Goal: Complete Application Form: Complete application form

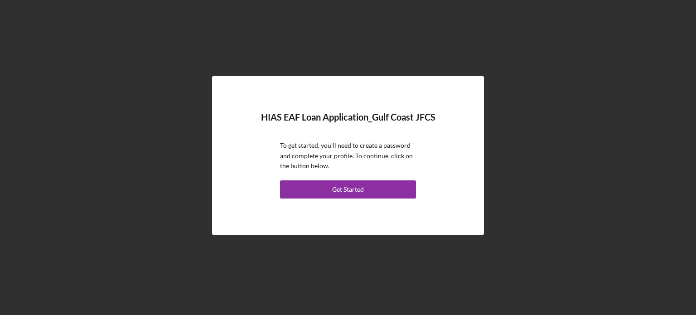
click at [371, 188] on button "Get Started" at bounding box center [348, 189] width 136 height 18
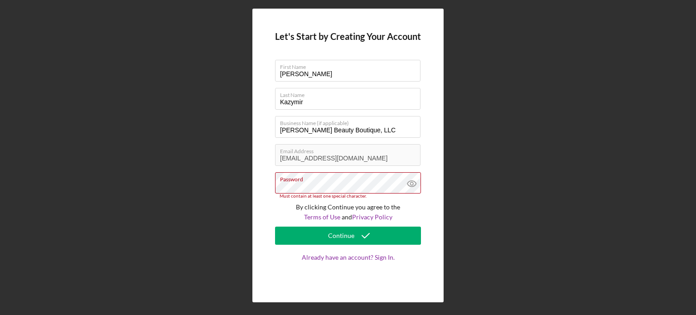
click at [352, 236] on div "Continue" at bounding box center [341, 236] width 26 height 18
click at [419, 177] on icon at bounding box center [412, 183] width 23 height 23
click at [411, 176] on icon at bounding box center [412, 183] width 23 height 23
click at [340, 179] on label "Password" at bounding box center [350, 178] width 140 height 10
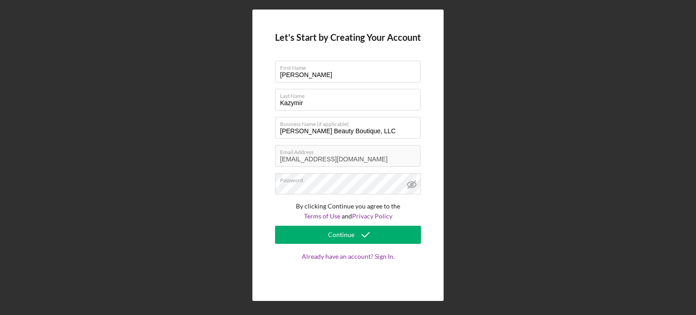
click at [335, 241] on div "Continue" at bounding box center [341, 235] width 26 height 18
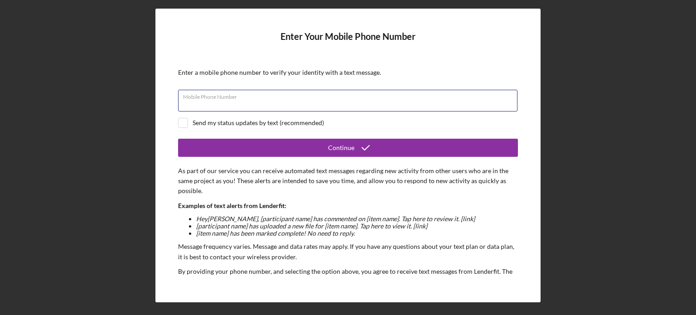
click at [396, 102] on input "Mobile Phone Number" at bounding box center [347, 101] width 339 height 22
type input "[PHONE_NUMBER]"
click at [308, 120] on div "Send my status updates by text (recommended)" at bounding box center [258, 122] width 131 height 7
checkbox input "true"
click at [327, 143] on button "Continue" at bounding box center [348, 148] width 340 height 18
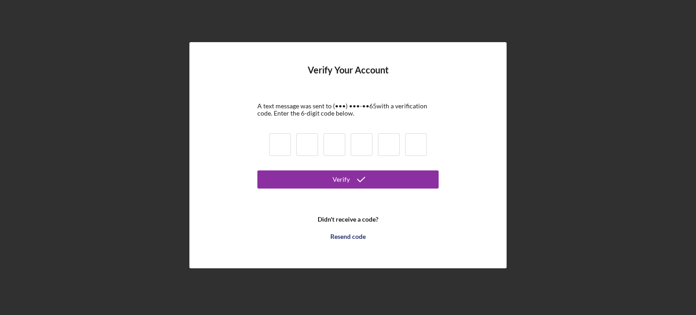
click at [281, 150] on input at bounding box center [280, 144] width 22 height 23
type input "5"
type input "8"
type input "3"
type input "6"
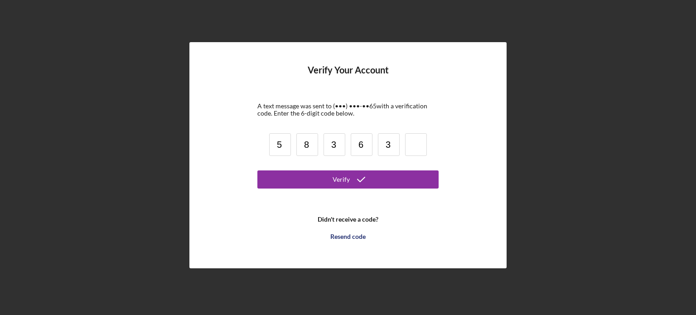
type input "3"
type input "9"
click at [280, 181] on button "Verify" at bounding box center [347, 179] width 181 height 18
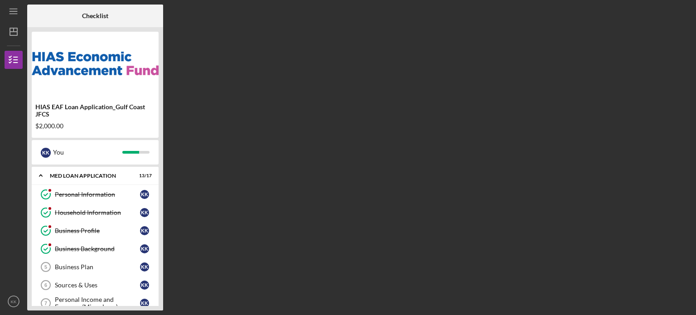
click at [125, 248] on div "Business Background" at bounding box center [97, 248] width 85 height 7
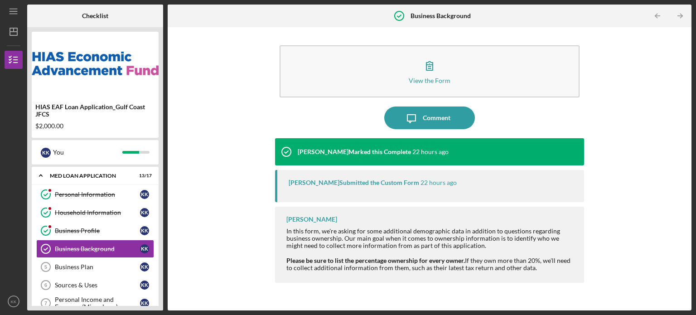
drag, startPoint x: 678, startPoint y: 155, endPoint x: 671, endPoint y: 136, distance: 20.8
click at [671, 136] on div "View the Form Form Icon/Message Comment [PERSON_NAME] Marked this Complete 22 h…" at bounding box center [429, 169] width 515 height 274
click at [517, 77] on button "View the Form Form" at bounding box center [430, 71] width 300 height 52
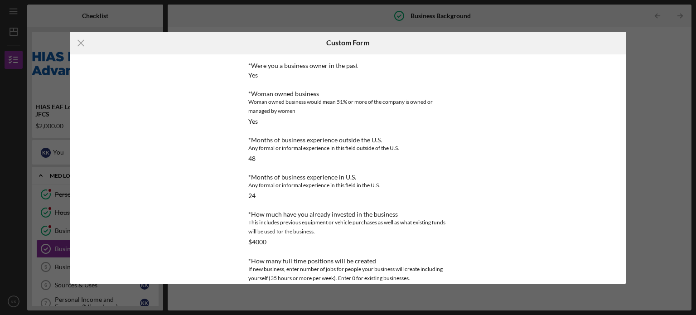
scroll to position [225, 0]
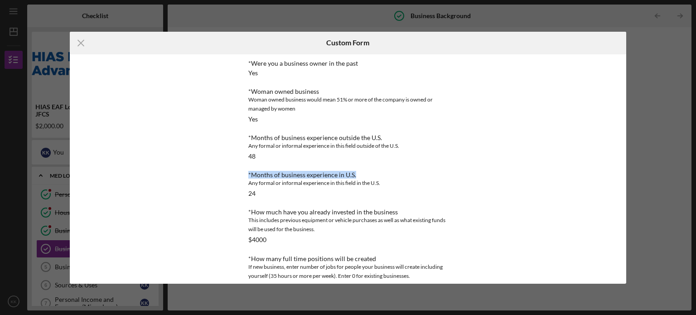
drag, startPoint x: 484, startPoint y: 164, endPoint x: 473, endPoint y: 146, distance: 21.1
click at [473, 146] on div "This form is no longer editable because the checklist item has been marked comp…" at bounding box center [348, 168] width 557 height 229
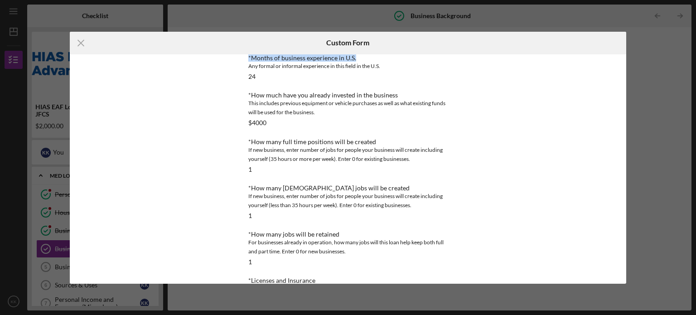
scroll to position [347, 0]
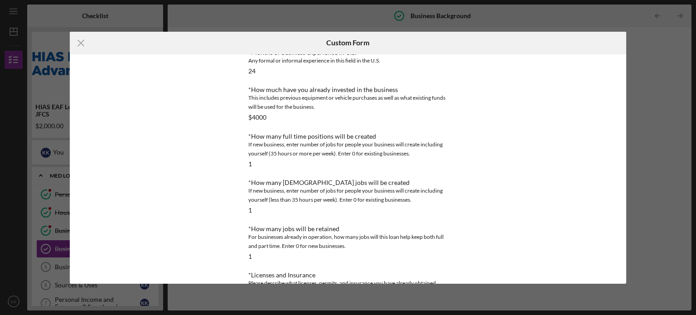
click at [489, 183] on div "This form is no longer editable because the checklist item has been marked comp…" at bounding box center [348, 168] width 557 height 229
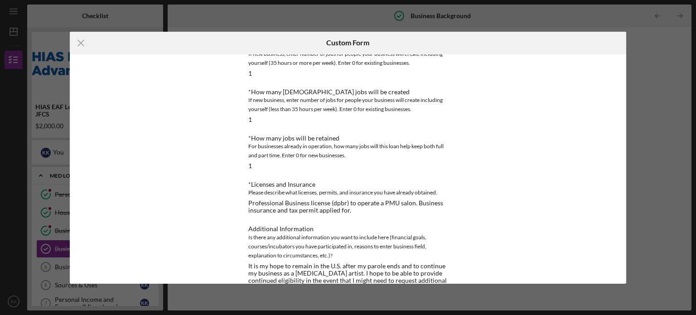
scroll to position [451, 0]
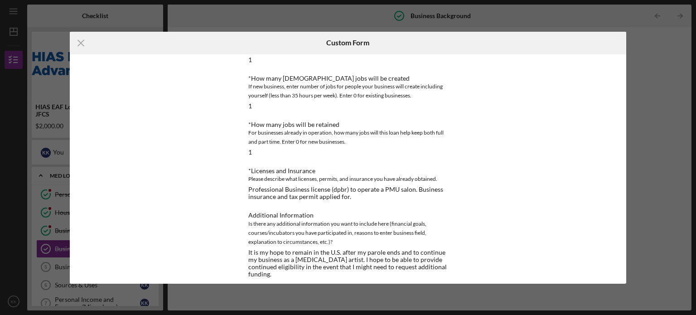
drag, startPoint x: 477, startPoint y: 246, endPoint x: 473, endPoint y: 271, distance: 25.6
click at [473, 271] on div "This form is no longer editable because the checklist item has been marked comp…" at bounding box center [348, 168] width 557 height 229
click at [482, 244] on div "This form is no longer editable because the checklist item has been marked comp…" at bounding box center [348, 168] width 557 height 229
click at [469, 234] on div "This form is no longer editable because the checklist item has been marked comp…" at bounding box center [347, 168] width 249 height 229
click at [469, 230] on div "This form is no longer editable because the checklist item has been marked comp…" at bounding box center [347, 168] width 249 height 229
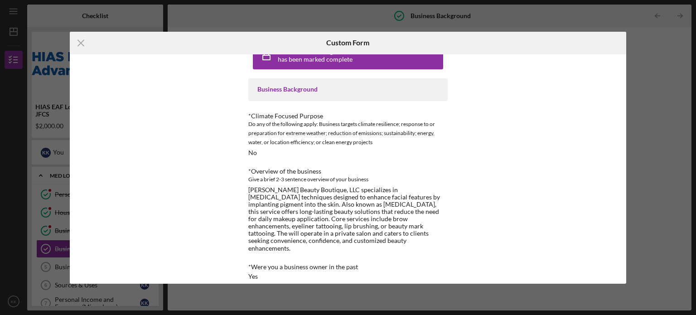
scroll to position [0, 0]
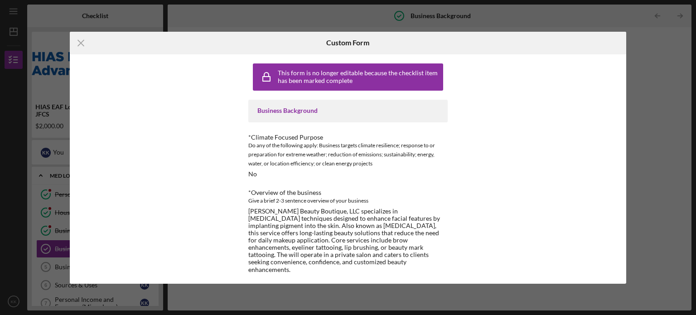
click at [595, 56] on div "This form is no longer editable because the checklist item has been marked comp…" at bounding box center [348, 168] width 557 height 229
click at [591, 28] on div "Icon/Menu Close Custom Form This form is no longer editable because the checkli…" at bounding box center [348, 157] width 696 height 315
click at [604, 19] on div "Icon/Menu Close Custom Form This form is no longer editable because the checkli…" at bounding box center [348, 157] width 696 height 315
click at [78, 39] on icon "Icon/Menu Close" at bounding box center [81, 43] width 23 height 23
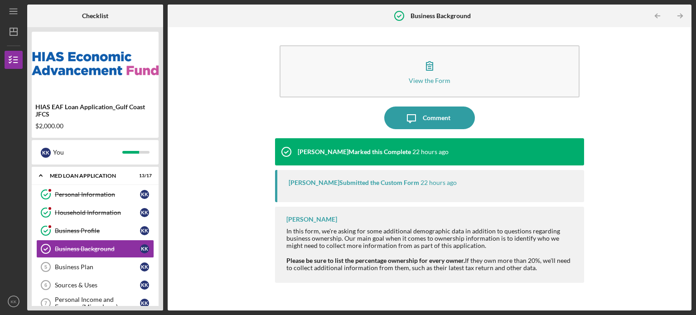
click at [105, 237] on link "Business Profile Business Profile K K" at bounding box center [95, 231] width 118 height 18
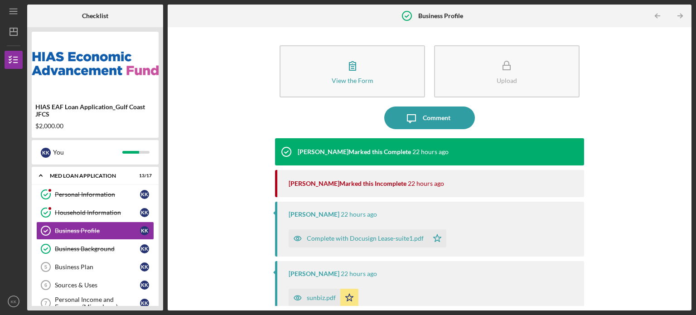
drag, startPoint x: 695, startPoint y: 71, endPoint x: 695, endPoint y: 81, distance: 10.4
click at [695, 81] on div "Icon/Menu Business Profile Business Profile Checklist HIAS EAF Loan Application…" at bounding box center [348, 157] width 696 height 315
drag, startPoint x: 695, startPoint y: 81, endPoint x: 681, endPoint y: 83, distance: 13.7
click at [681, 83] on div "Icon/Menu Business Profile Business Profile Checklist HIAS EAF Loan Application…" at bounding box center [348, 157] width 696 height 315
drag, startPoint x: 687, startPoint y: 82, endPoint x: 689, endPoint y: 112, distance: 30.0
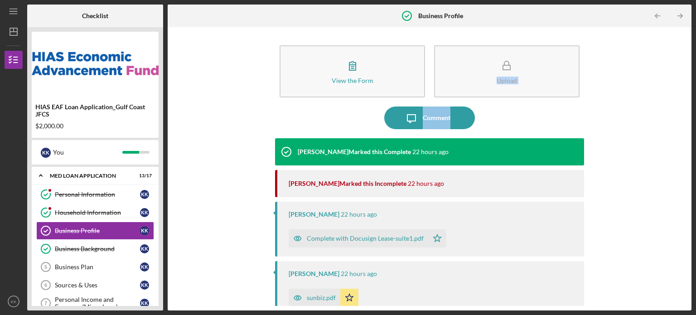
click at [689, 112] on div "View the Form Form Upload Icon/Message Comment [PERSON_NAME] Marked this Comple…" at bounding box center [430, 168] width 524 height 283
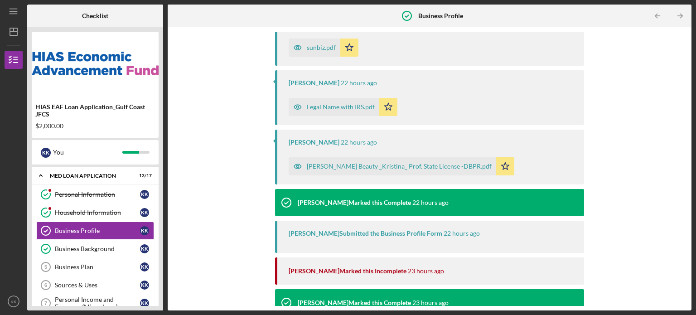
scroll to position [212, 0]
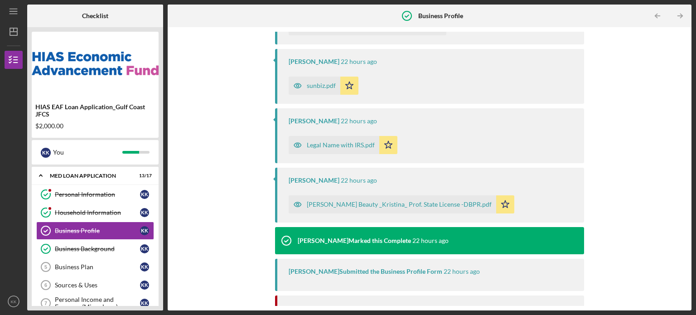
click at [109, 209] on div "Household Information" at bounding box center [97, 212] width 85 height 7
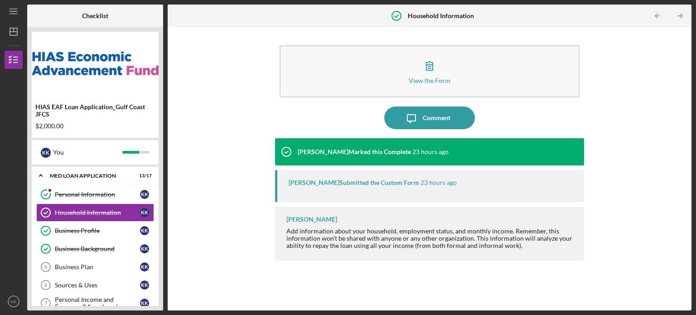
click at [85, 200] on link "Personal Information Personal Information K K" at bounding box center [95, 194] width 118 height 18
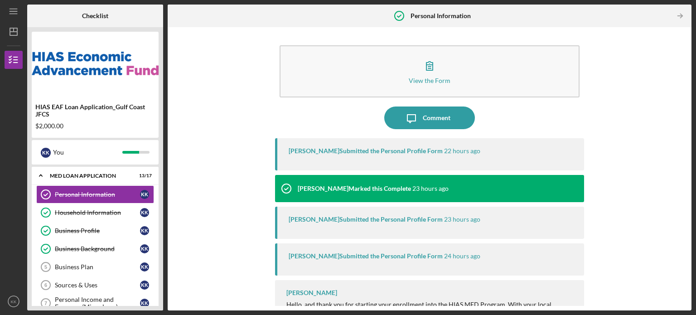
click at [94, 177] on div "MED Loan Application" at bounding box center [89, 175] width 79 height 5
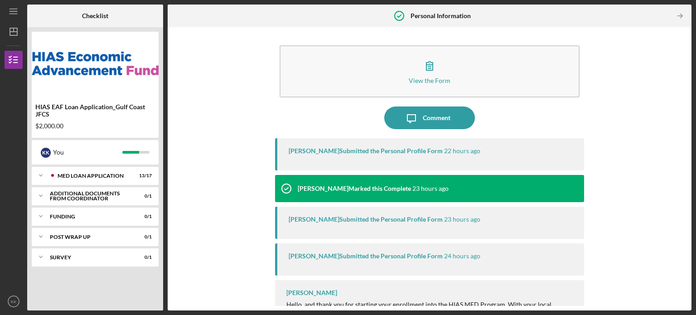
click at [94, 177] on div "MED Loan Application" at bounding box center [94, 175] width 72 height 5
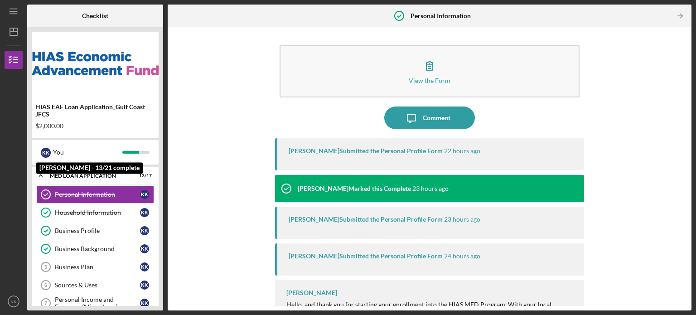
click at [136, 152] on div at bounding box center [130, 152] width 17 height 3
click at [42, 154] on div "K K" at bounding box center [46, 153] width 10 height 10
click at [58, 130] on div "HIAS EAF Loan Application_Gulf Coast JFCS $2,000.00" at bounding box center [95, 117] width 127 height 34
click at [57, 126] on div "$2,000.00" at bounding box center [95, 125] width 120 height 7
click at [69, 128] on div "$2,000.00" at bounding box center [95, 125] width 120 height 7
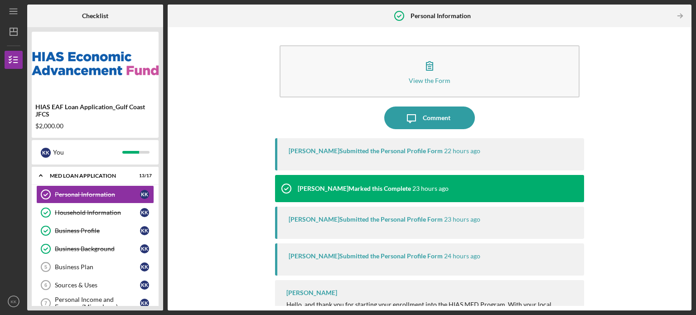
click at [56, 111] on div "HIAS EAF Loan Application_Gulf Coast JFCS" at bounding box center [95, 110] width 120 height 14
click at [127, 108] on div "HIAS EAF Loan Application_Gulf Coast JFCS" at bounding box center [95, 110] width 120 height 14
click at [112, 212] on div "Household Information" at bounding box center [97, 212] width 85 height 7
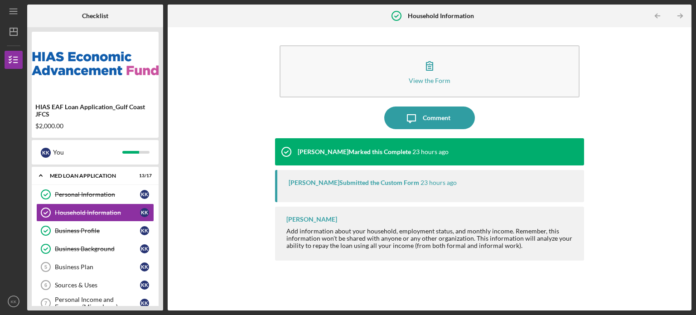
click at [116, 233] on div "Business Profile" at bounding box center [97, 230] width 85 height 7
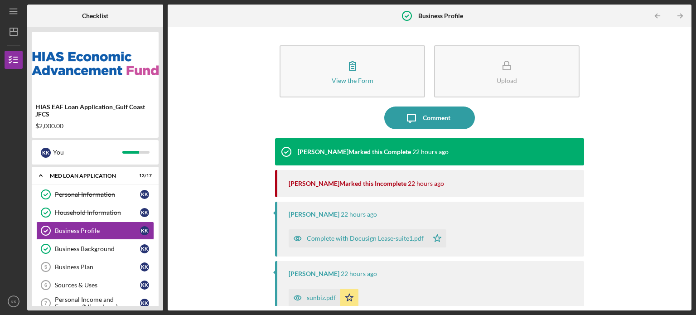
click at [356, 184] on div "[PERSON_NAME] Marked this Incomplete" at bounding box center [348, 183] width 118 height 7
click at [437, 191] on div "[PERSON_NAME] Marked this Incomplete 22 hours ago" at bounding box center [432, 183] width 286 height 27
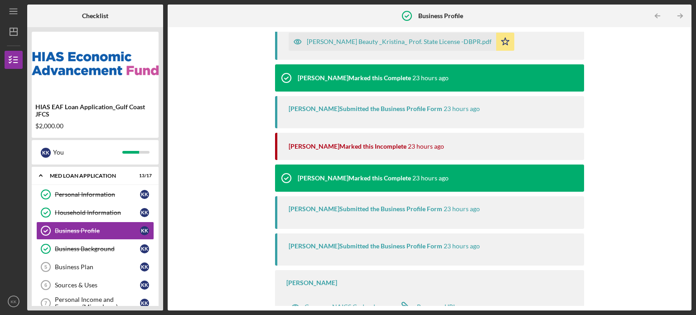
scroll to position [384, 0]
